Goal: Task Accomplishment & Management: Complete application form

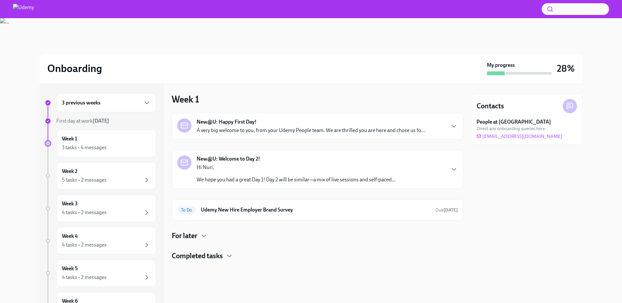
click at [200, 236] on div "For later" at bounding box center [318, 236] width 292 height 10
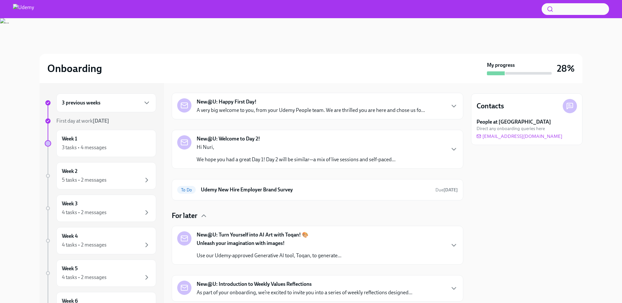
scroll to position [84, 0]
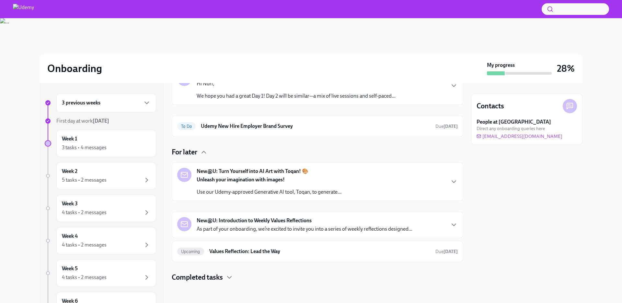
click at [222, 275] on h4 "Completed tasks" at bounding box center [197, 277] width 51 height 10
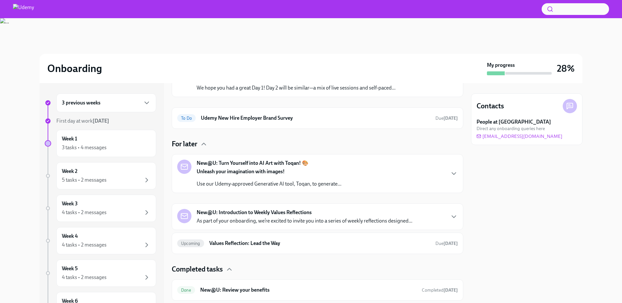
scroll to position [110, 0]
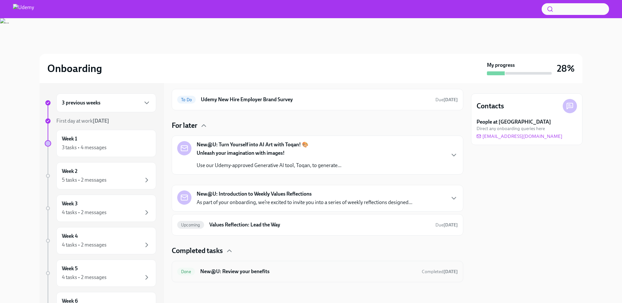
click at [375, 272] on h6 "New@U: Review your benefits" at bounding box center [308, 271] width 217 height 7
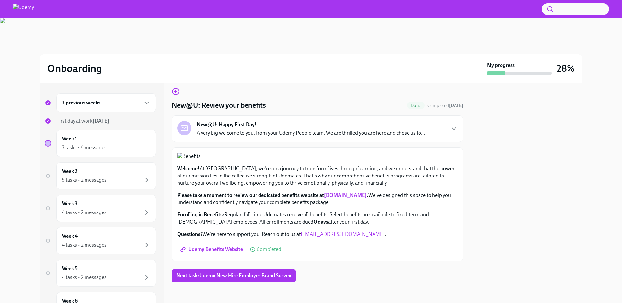
scroll to position [154, 0]
click at [286, 278] on span "Next task : Udemy New Hire Employer Brand Survey" at bounding box center [233, 275] width 115 height 6
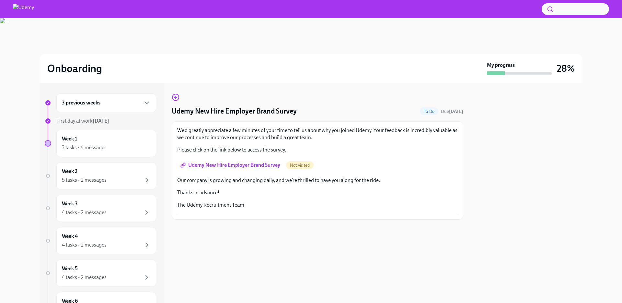
click at [242, 167] on span "Udemy New Hire Employer Brand Survey" at bounding box center [231, 165] width 99 height 6
click at [117, 108] on div "3 previous weeks" at bounding box center [106, 102] width 100 height 19
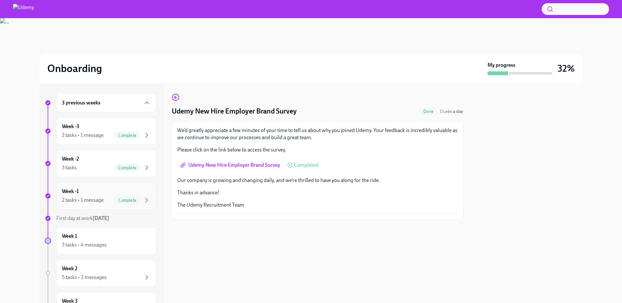
click at [94, 192] on div "Week -1 2 tasks • 1 message Complete" at bounding box center [106, 196] width 89 height 16
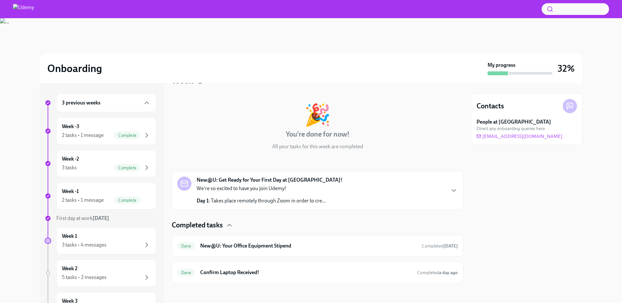
scroll to position [20, 0]
click at [101, 157] on div "Week -2 3 tasks Complete" at bounding box center [106, 163] width 89 height 16
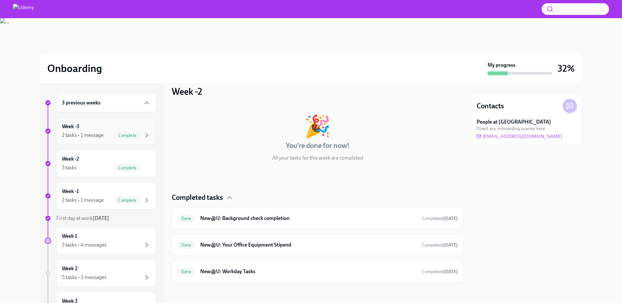
drag, startPoint x: 87, startPoint y: 132, endPoint x: 102, endPoint y: 133, distance: 14.9
click at [87, 133] on div "2 tasks • 1 message" at bounding box center [83, 135] width 42 height 7
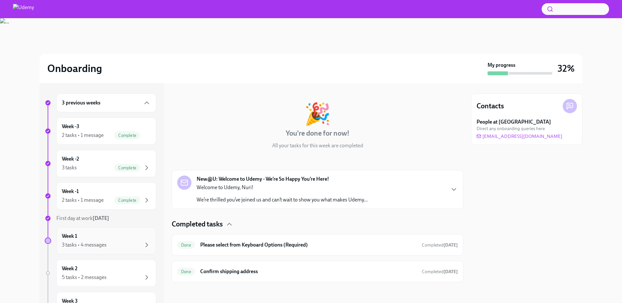
click at [87, 234] on div "Week 1 3 tasks • 4 messages" at bounding box center [106, 240] width 89 height 16
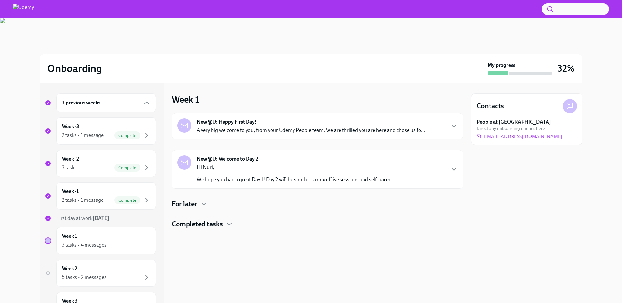
click at [223, 203] on div "For later" at bounding box center [318, 204] width 292 height 10
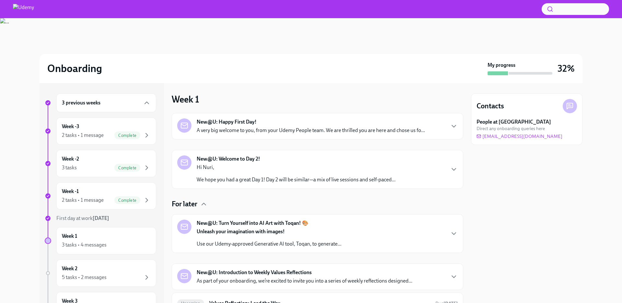
click at [201, 198] on div "New@U: Happy First Day! A very big welcome to you, from your Udemy People team.…" at bounding box center [318, 223] width 292 height 221
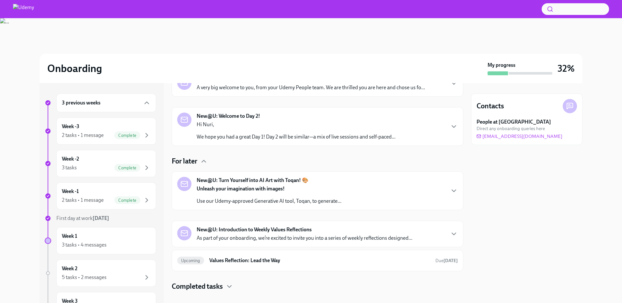
scroll to position [52, 0]
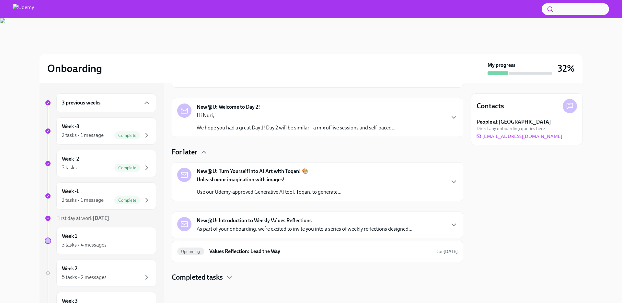
click at [202, 274] on h4 "Completed tasks" at bounding box center [197, 277] width 51 height 10
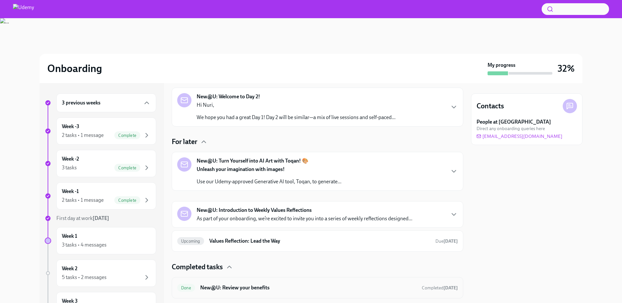
scroll to position [105, 0]
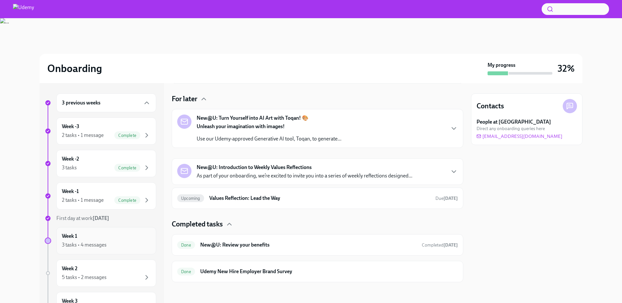
click at [93, 237] on div "Week 1 3 tasks • 4 messages" at bounding box center [106, 240] width 89 height 16
click at [306, 241] on h6 "New@U: Review your benefits" at bounding box center [308, 244] width 217 height 7
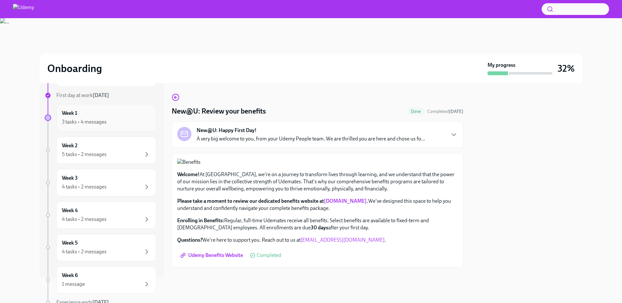
scroll to position [1, 0]
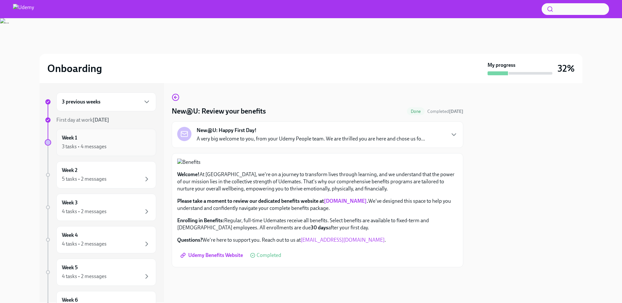
click at [105, 146] on div "3 tasks • 4 messages" at bounding box center [84, 146] width 45 height 7
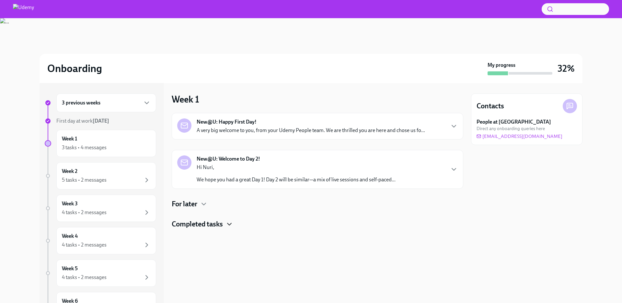
click at [228, 226] on icon "button" at bounding box center [230, 224] width 8 height 8
click at [113, 145] on div "3 tasks • 4 messages" at bounding box center [106, 148] width 89 height 8
click at [110, 183] on div "5 tasks • 2 messages" at bounding box center [106, 180] width 89 height 8
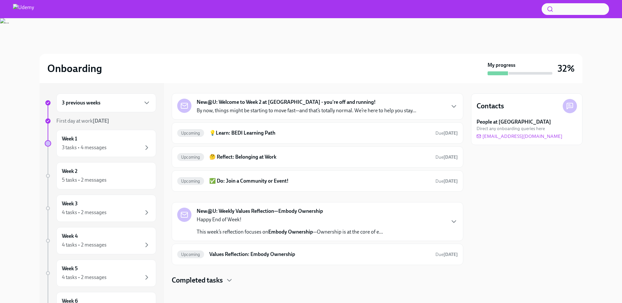
scroll to position [23, 0]
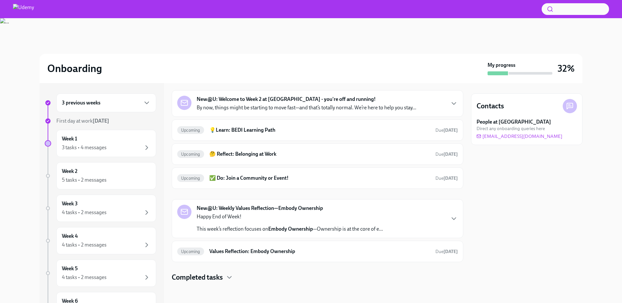
click at [214, 279] on h4 "Completed tasks" at bounding box center [197, 277] width 51 height 10
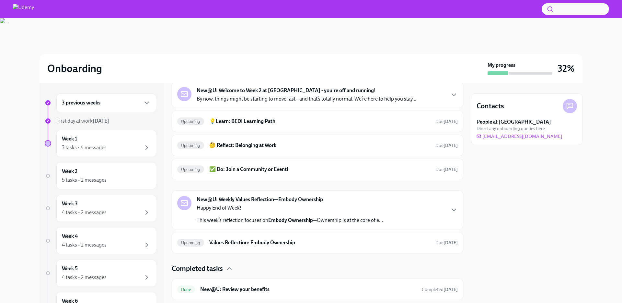
scroll to position [49, 0]
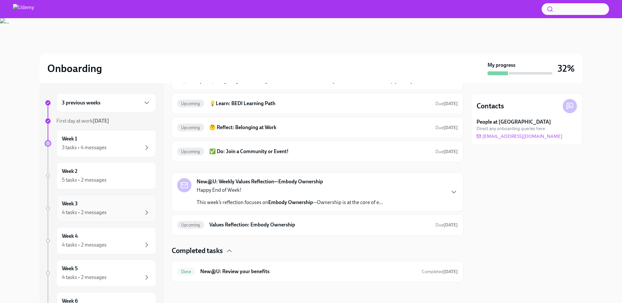
click at [100, 202] on div "Week 3 4 tasks • 2 messages" at bounding box center [106, 208] width 89 height 16
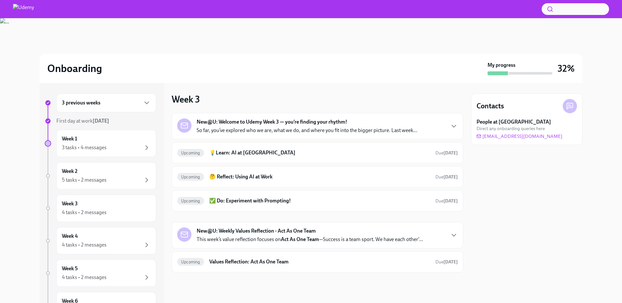
click at [571, 12] on button "button" at bounding box center [575, 9] width 67 height 12
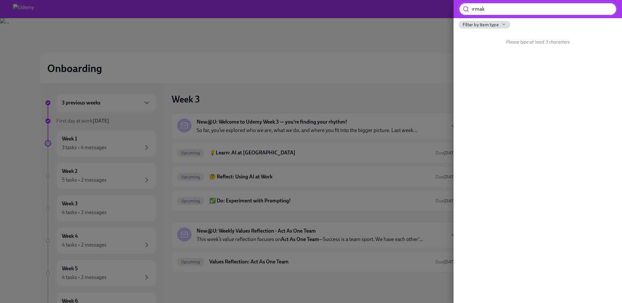
type input "ırmak"
click at [417, 107] on div at bounding box center [311, 151] width 622 height 303
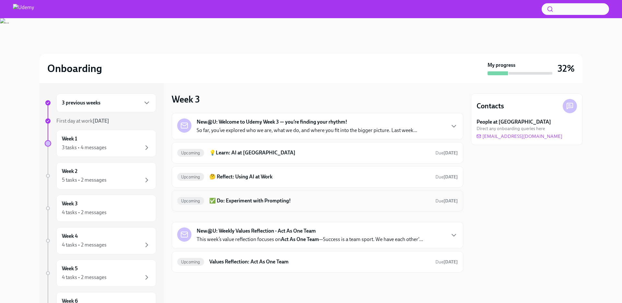
click at [274, 205] on div "Upcoming ✅ Do: Experiment with Prompting! Due [DATE]" at bounding box center [317, 200] width 281 height 10
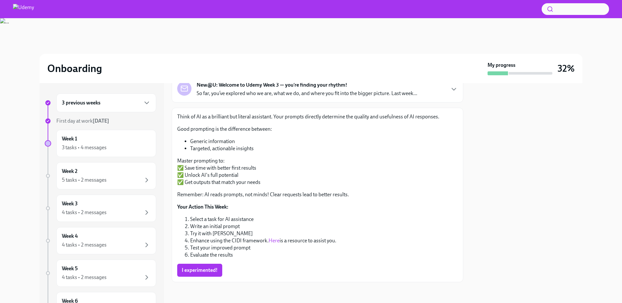
scroll to position [45, 0]
click at [274, 241] on link "Here" at bounding box center [274, 240] width 11 height 6
click at [204, 267] on span "I experimented!" at bounding box center [200, 270] width 36 height 6
click at [88, 148] on div "3 tasks • 4 messages" at bounding box center [84, 147] width 45 height 7
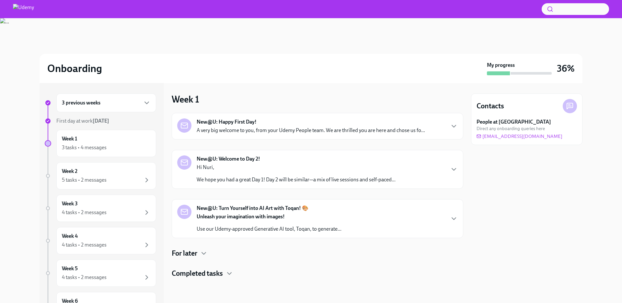
click at [296, 208] on strong "New@U: Turn Yourself into AI Art with Toqan! 🎨" at bounding box center [253, 208] width 112 height 7
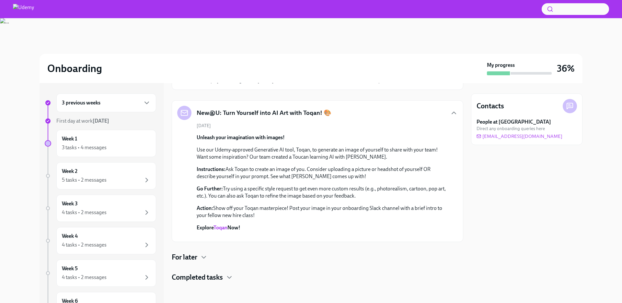
scroll to position [124, 0]
click at [226, 224] on link "Toqan" at bounding box center [221, 227] width 14 height 6
click at [91, 172] on div "Week 2 5 tasks • 2 messages" at bounding box center [106, 176] width 89 height 16
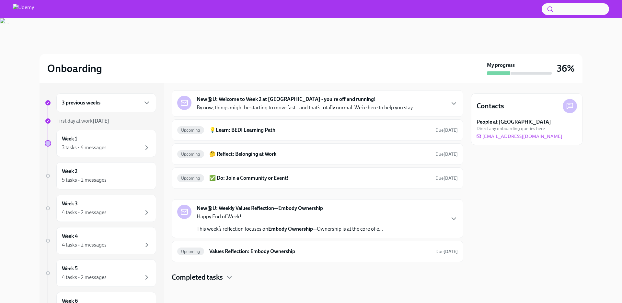
click at [280, 99] on strong "New@U: Welcome to Week 2 at [GEOGRAPHIC_DATA] - you're off and running!" at bounding box center [286, 99] width 179 height 7
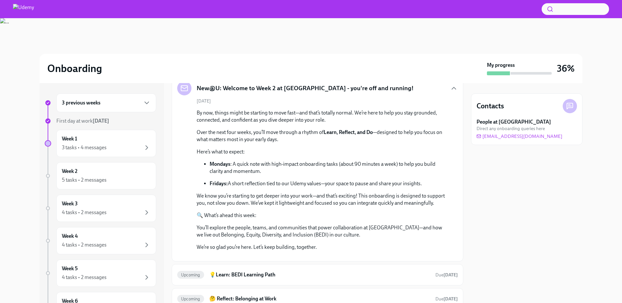
scroll to position [0, 0]
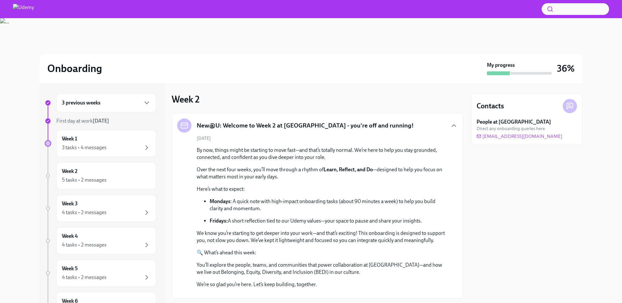
drag, startPoint x: 312, startPoint y: 195, endPoint x: 381, endPoint y: 196, distance: 68.7
click at [382, 196] on div "By now, things might be starting to move fast—and that’s totally normal. We’re …" at bounding box center [322, 217] width 251 height 141
drag, startPoint x: 348, startPoint y: 169, endPoint x: 425, endPoint y: 174, distance: 77.3
click at [425, 174] on p "Over the next four weeks, you’ll move through a rhythm of Learn, Reflect, and D…" at bounding box center [322, 173] width 251 height 14
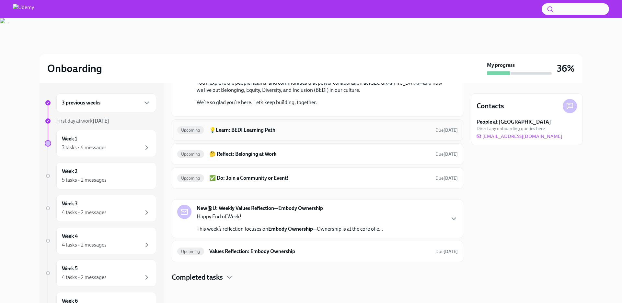
scroll to position [287, 0]
click at [281, 210] on strong "New@U: Weekly Values Reflection—Embody Ownership" at bounding box center [260, 208] width 126 height 7
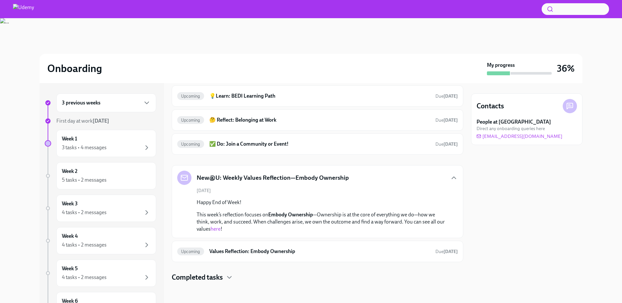
scroll to position [321, 0]
click at [217, 229] on p "This week’s reflection focuses on Embody Ownership —Ownership is at the core of…" at bounding box center [322, 221] width 251 height 21
click at [221, 229] on link "here" at bounding box center [216, 229] width 10 height 6
